Goal: Information Seeking & Learning: Learn about a topic

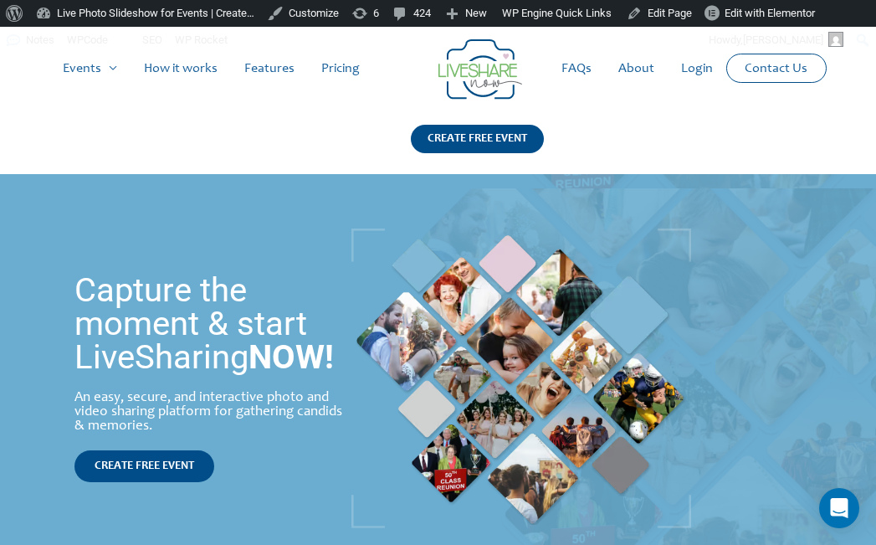
click at [643, 69] on link "About" at bounding box center [636, 69] width 63 height 54
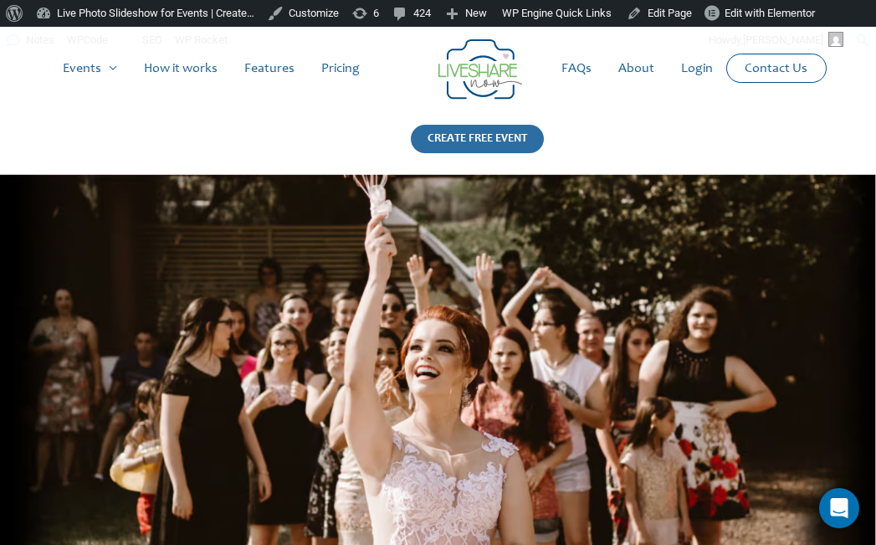
click at [491, 145] on div "CREATE FREE EVENT" at bounding box center [477, 139] width 133 height 28
click at [760, 70] on link "Contact Us" at bounding box center [776, 68] width 90 height 28
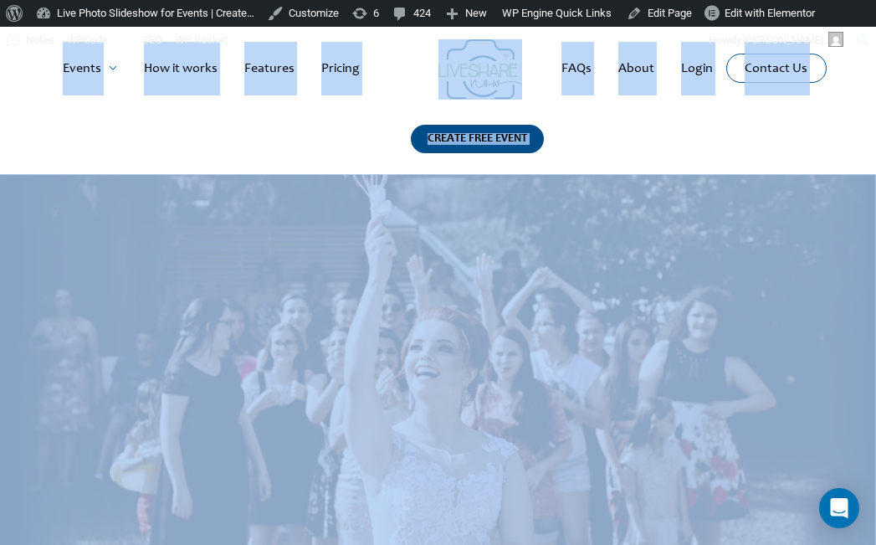
drag, startPoint x: 761, startPoint y: 59, endPoint x: 613, endPoint y: 201, distance: 204.8
click at [608, 191] on img at bounding box center [438, 366] width 876 height 384
click at [785, 76] on link "Contact Us" at bounding box center [776, 68] width 90 height 28
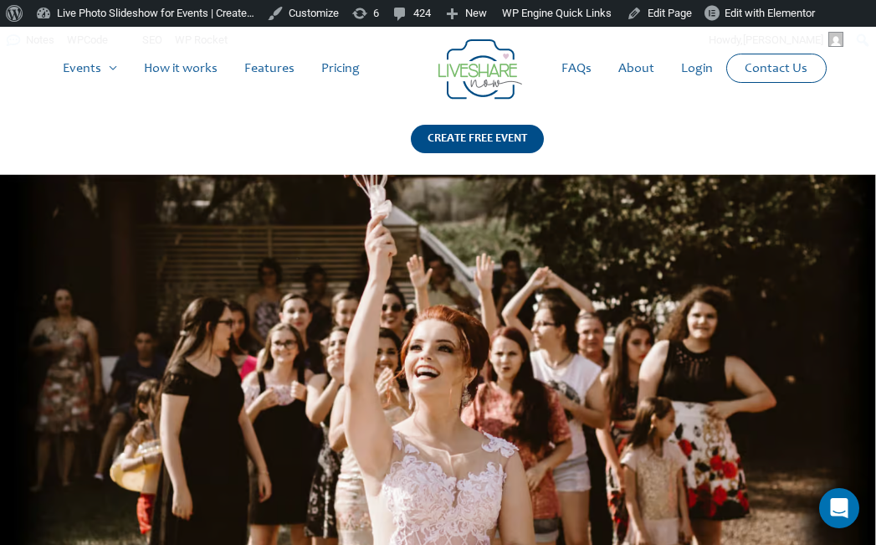
click at [695, 66] on link "Login" at bounding box center [697, 69] width 59 height 54
click at [581, 59] on link "FAQs" at bounding box center [576, 69] width 57 height 54
click at [470, 58] on img at bounding box center [480, 69] width 84 height 60
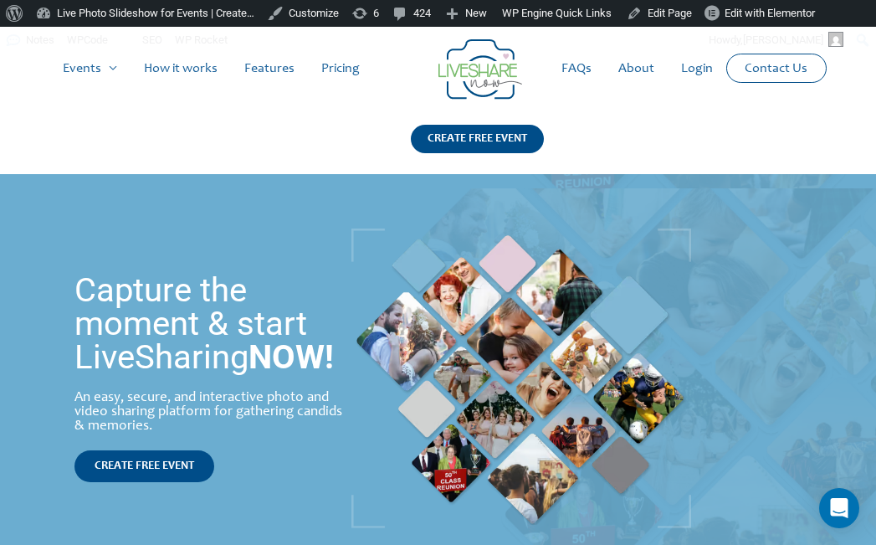
click at [349, 72] on link "Pricing" at bounding box center [340, 69] width 65 height 54
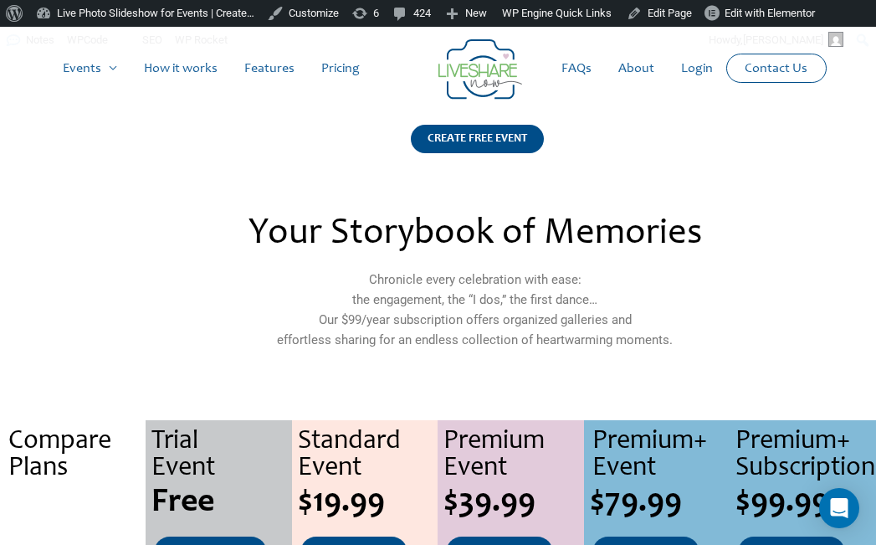
click at [259, 71] on link "Features" at bounding box center [269, 69] width 77 height 54
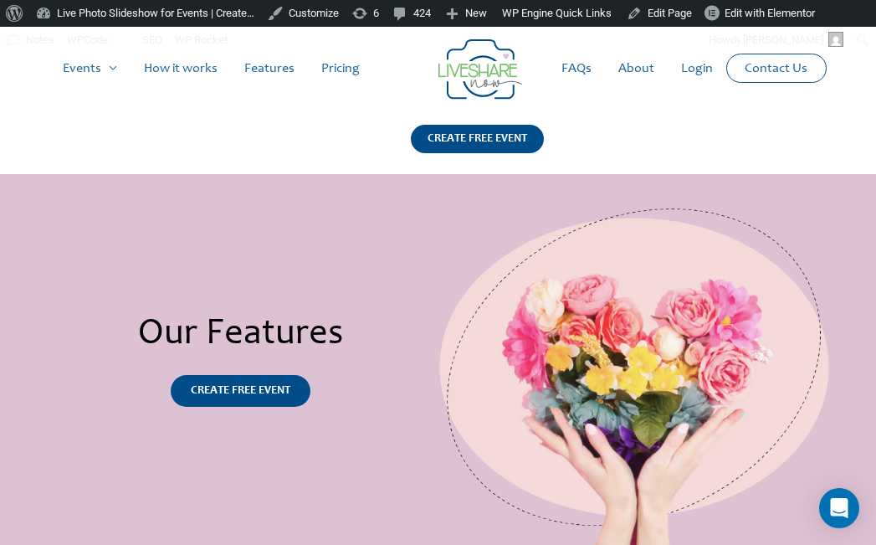
click at [172, 64] on link "How it works" at bounding box center [181, 69] width 100 height 54
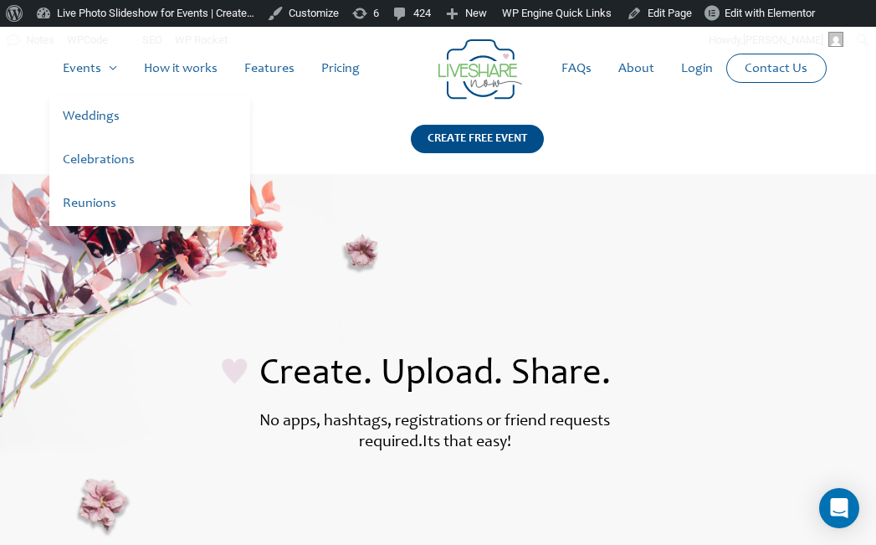
click at [76, 65] on link "Events" at bounding box center [89, 69] width 81 height 54
click at [94, 109] on link "Weddings" at bounding box center [149, 117] width 201 height 44
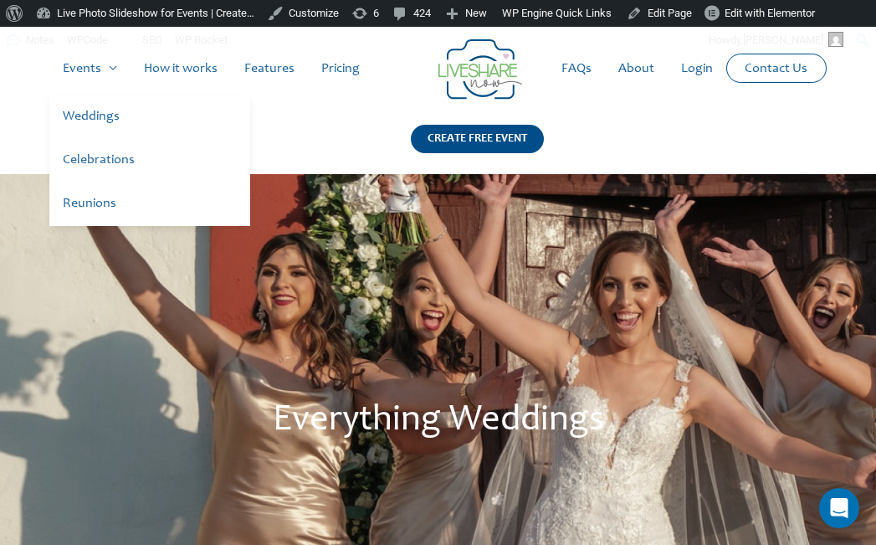
click at [107, 163] on link "Celebrations" at bounding box center [149, 161] width 201 height 44
